Goal: Information Seeking & Learning: Find specific page/section

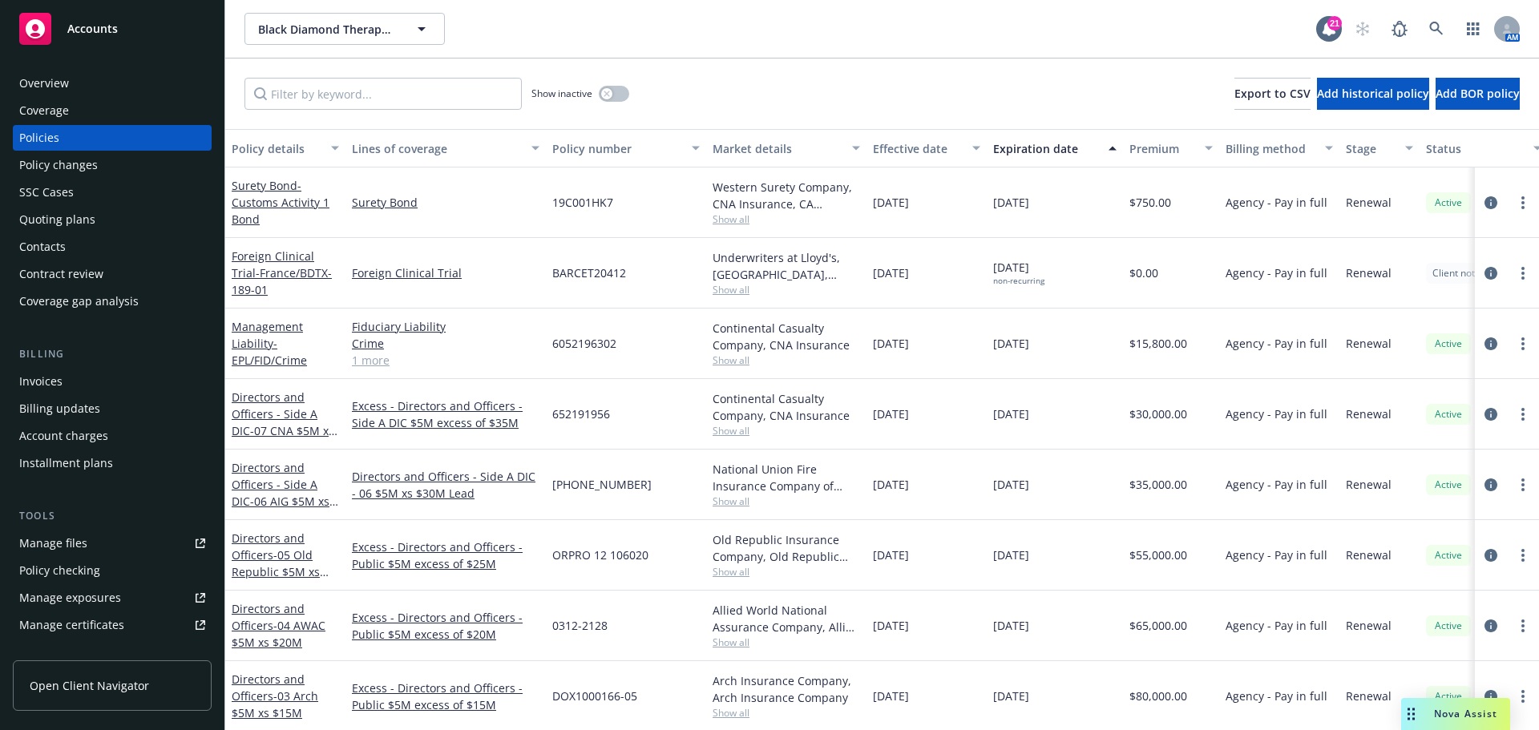
scroll to position [80, 0]
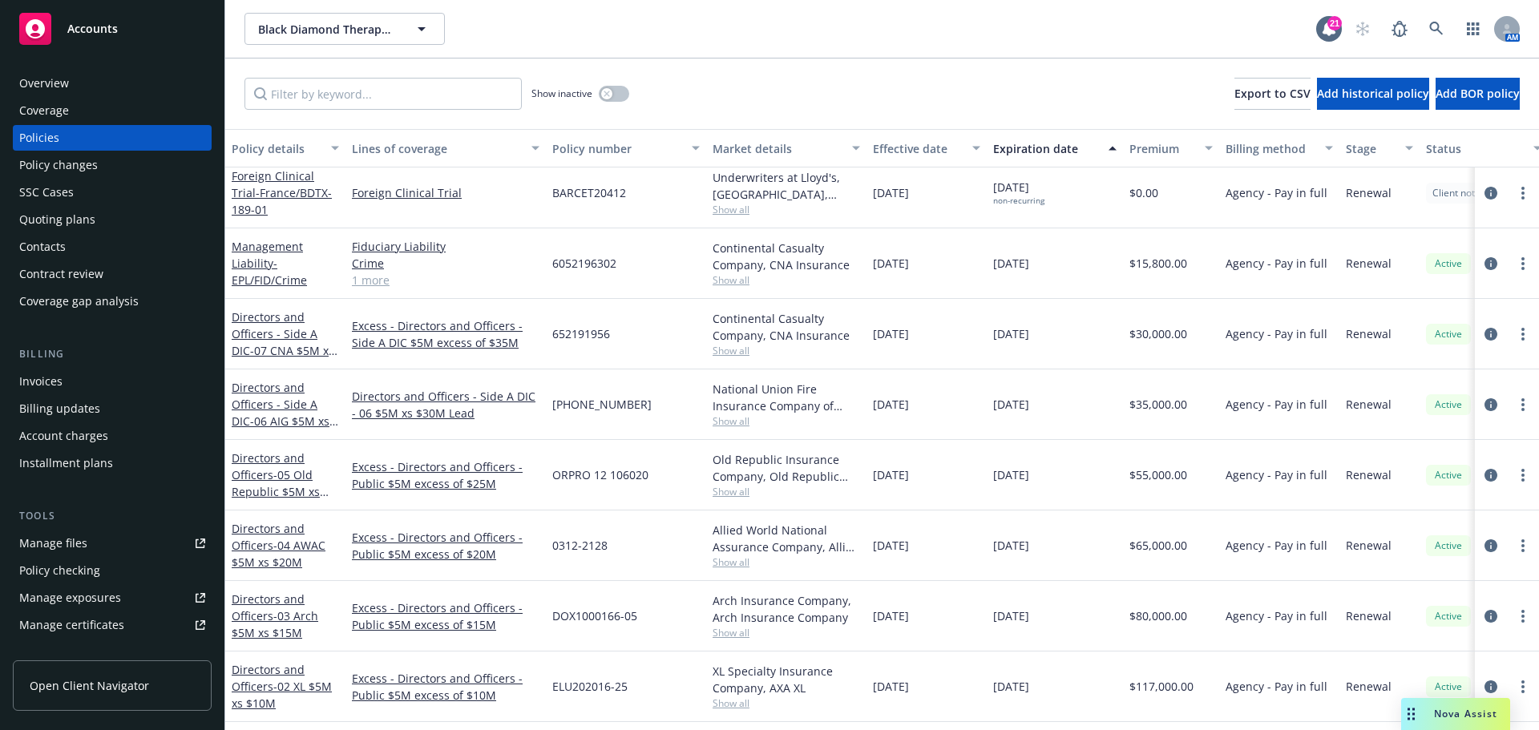
click at [370, 285] on link "1 more" at bounding box center [446, 280] width 188 height 17
click at [370, 282] on link "1 more" at bounding box center [446, 280] width 188 height 17
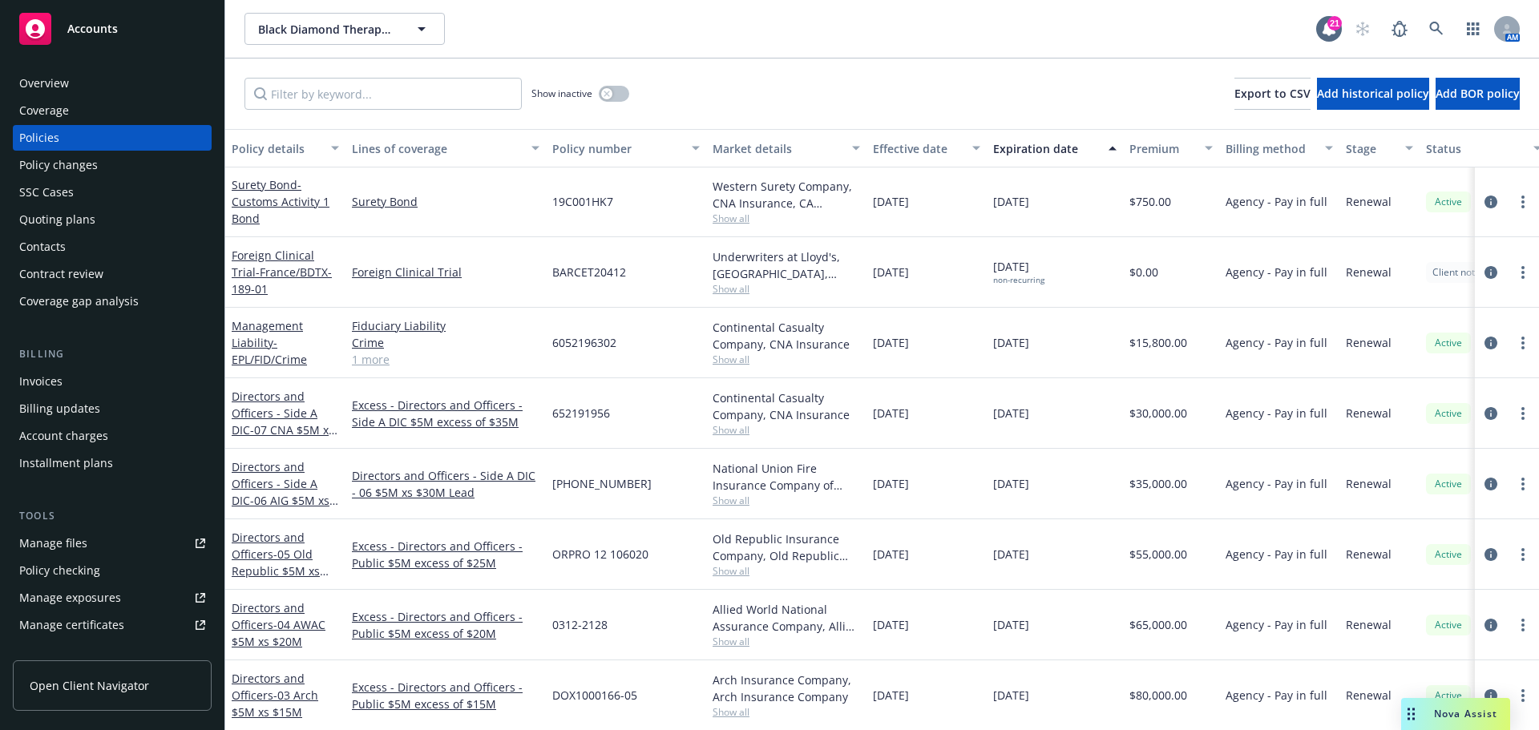
scroll to position [0, 0]
click at [374, 359] on link "1 more" at bounding box center [446, 360] width 188 height 17
